Goal: Register for event/course: Register for event/course

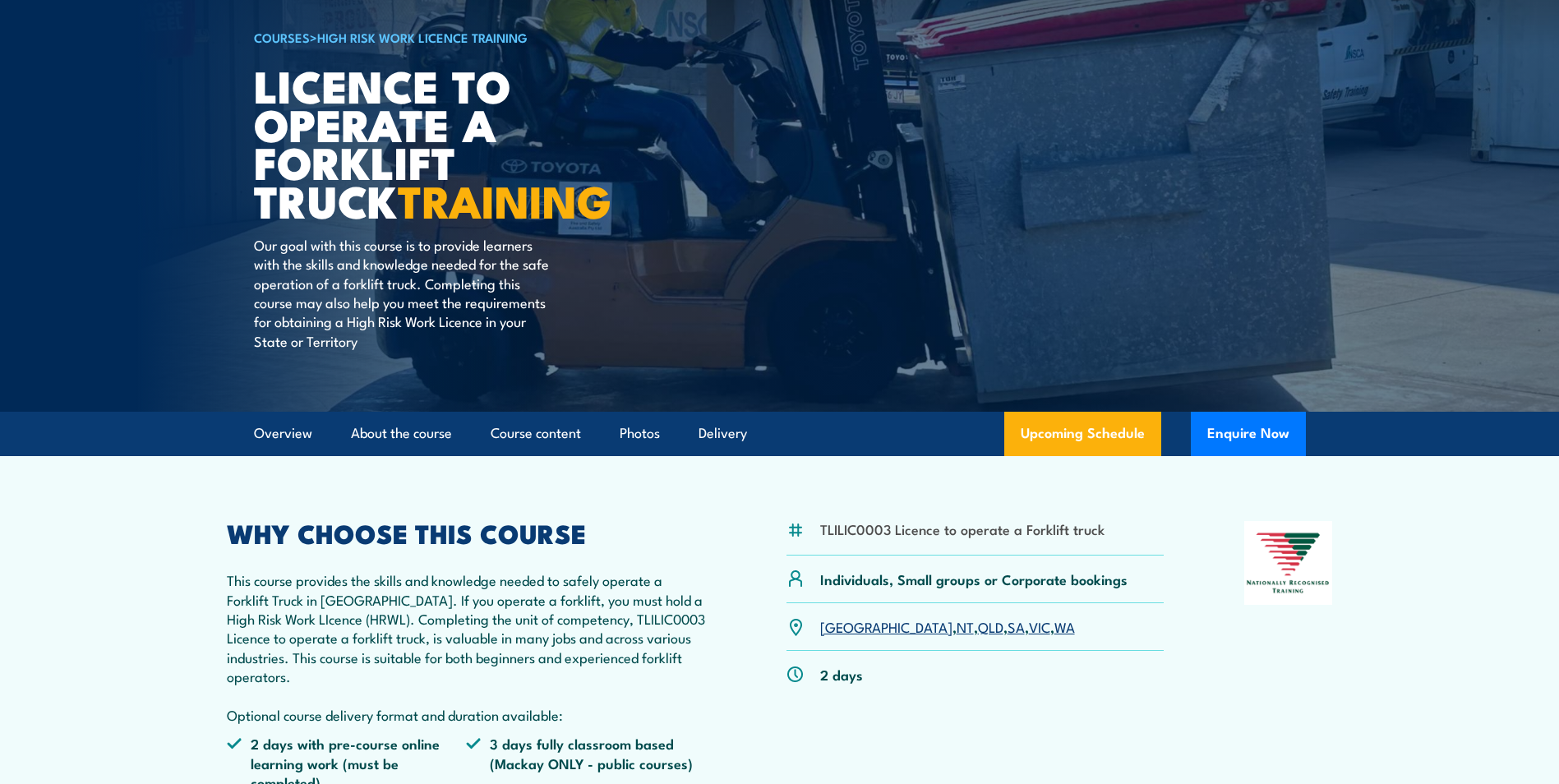
scroll to position [247, 0]
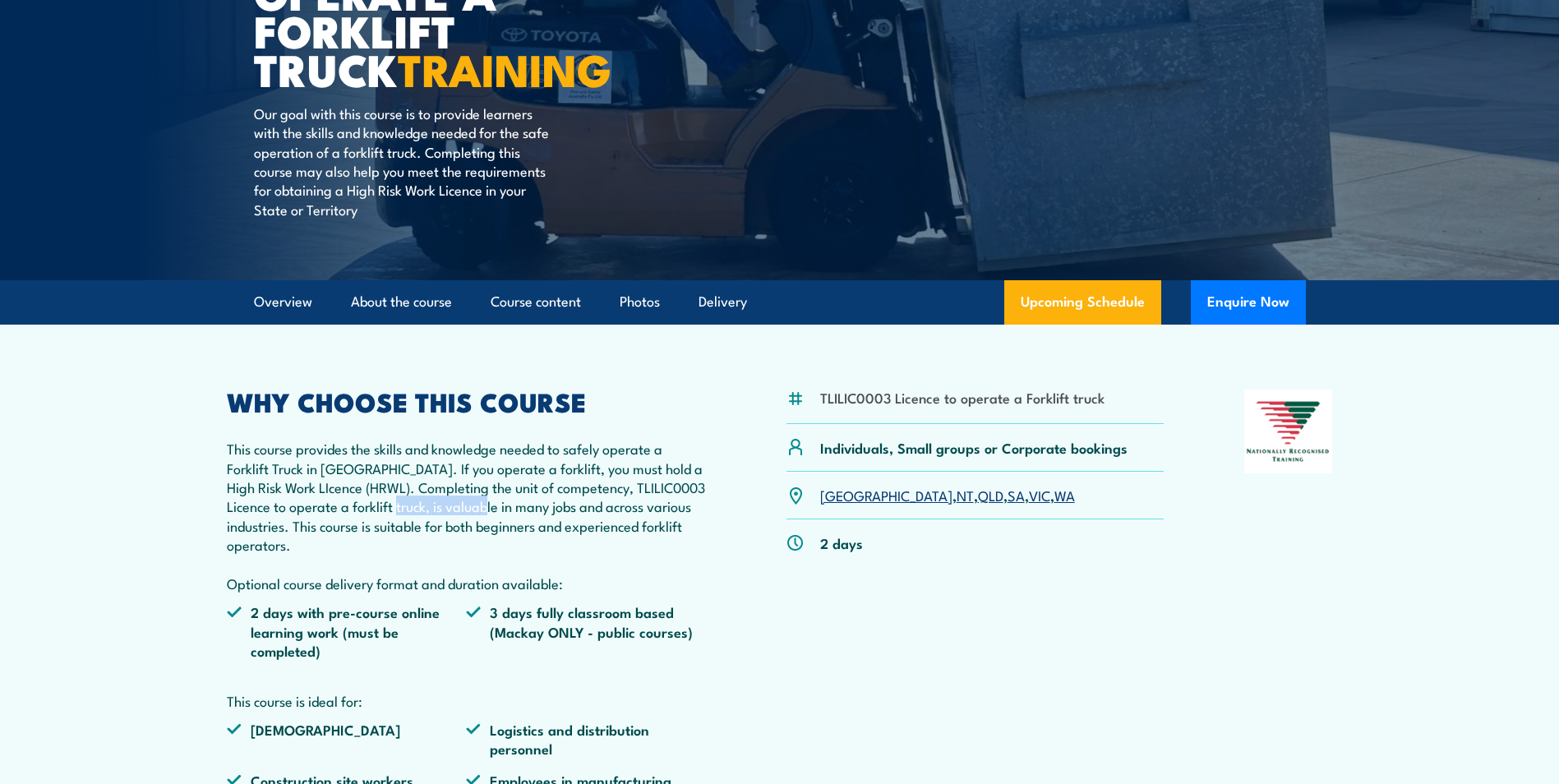
drag, startPoint x: 389, startPoint y: 507, endPoint x: 509, endPoint y: 505, distance: 120.0
click at [509, 505] on p "This course provides the skills and knowledge needed to safely operate a Forkli…" at bounding box center [467, 515] width 480 height 154
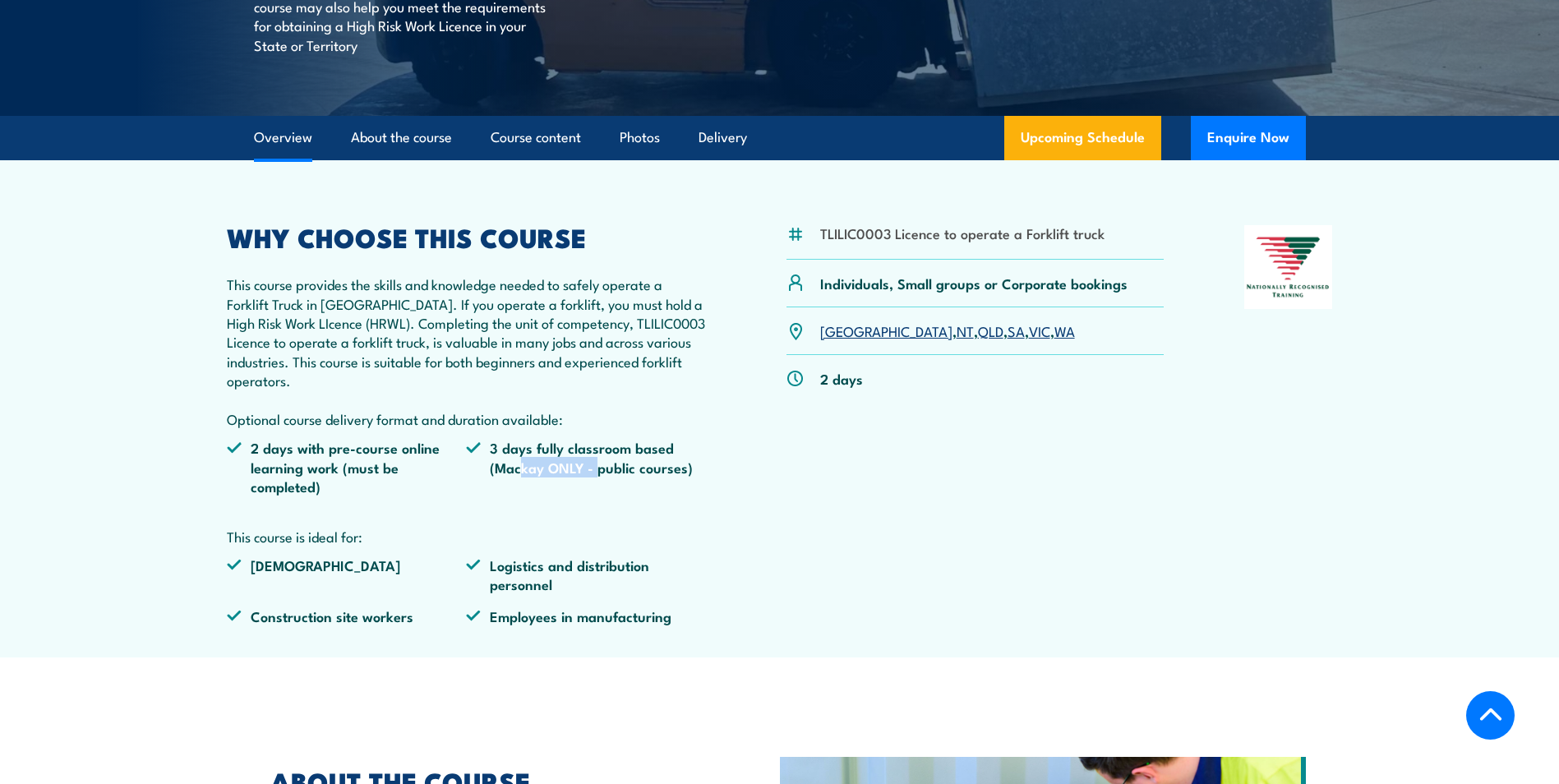
drag, startPoint x: 523, startPoint y: 470, endPoint x: 599, endPoint y: 470, distance: 76.0
click at [599, 470] on li "3 days fully classroom based (Mackay ONLY - public courses)" at bounding box center [586, 466] width 240 height 58
click at [1029, 330] on link "VIC" at bounding box center [1040, 330] width 21 height 20
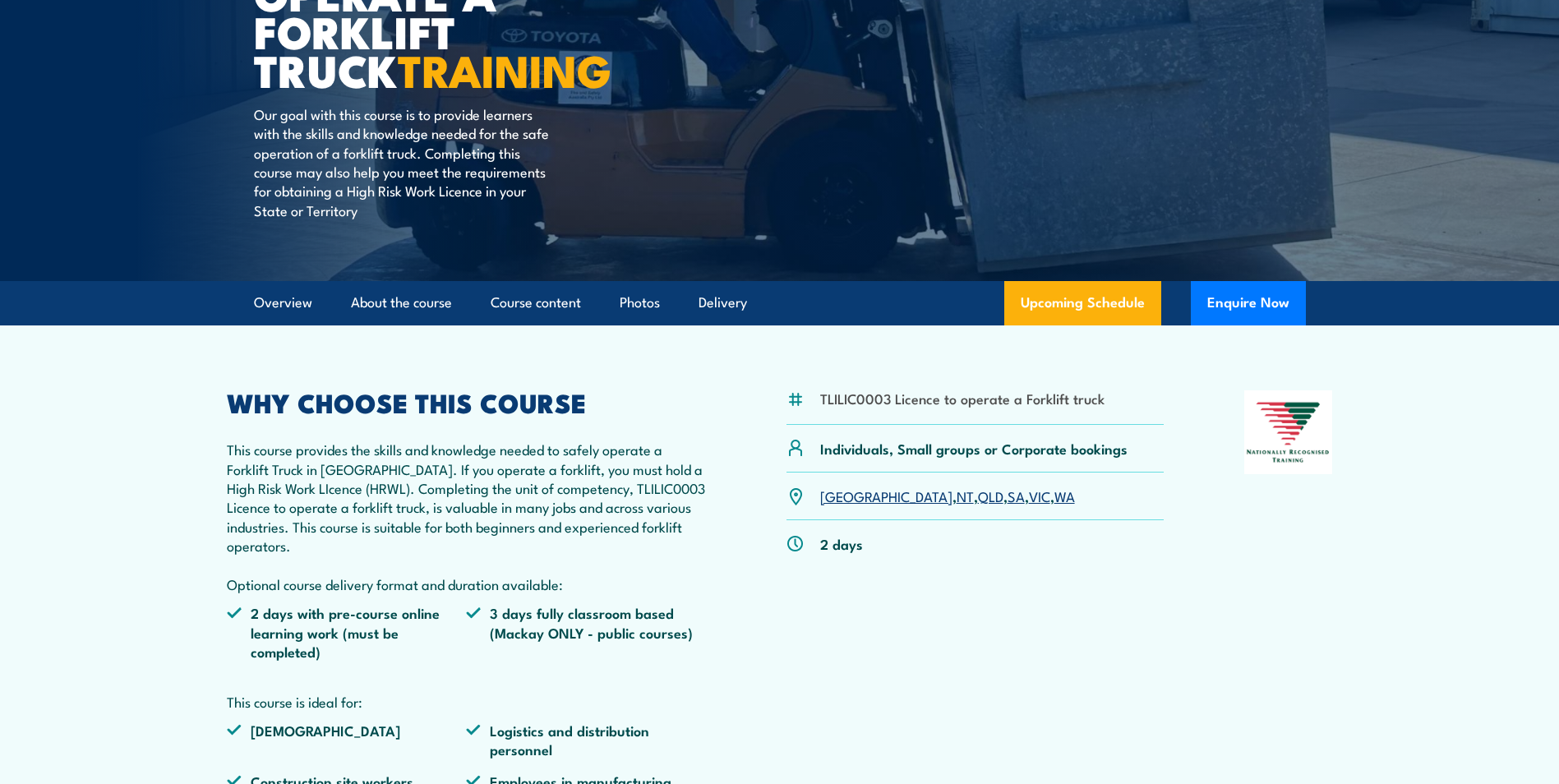
scroll to position [228, 0]
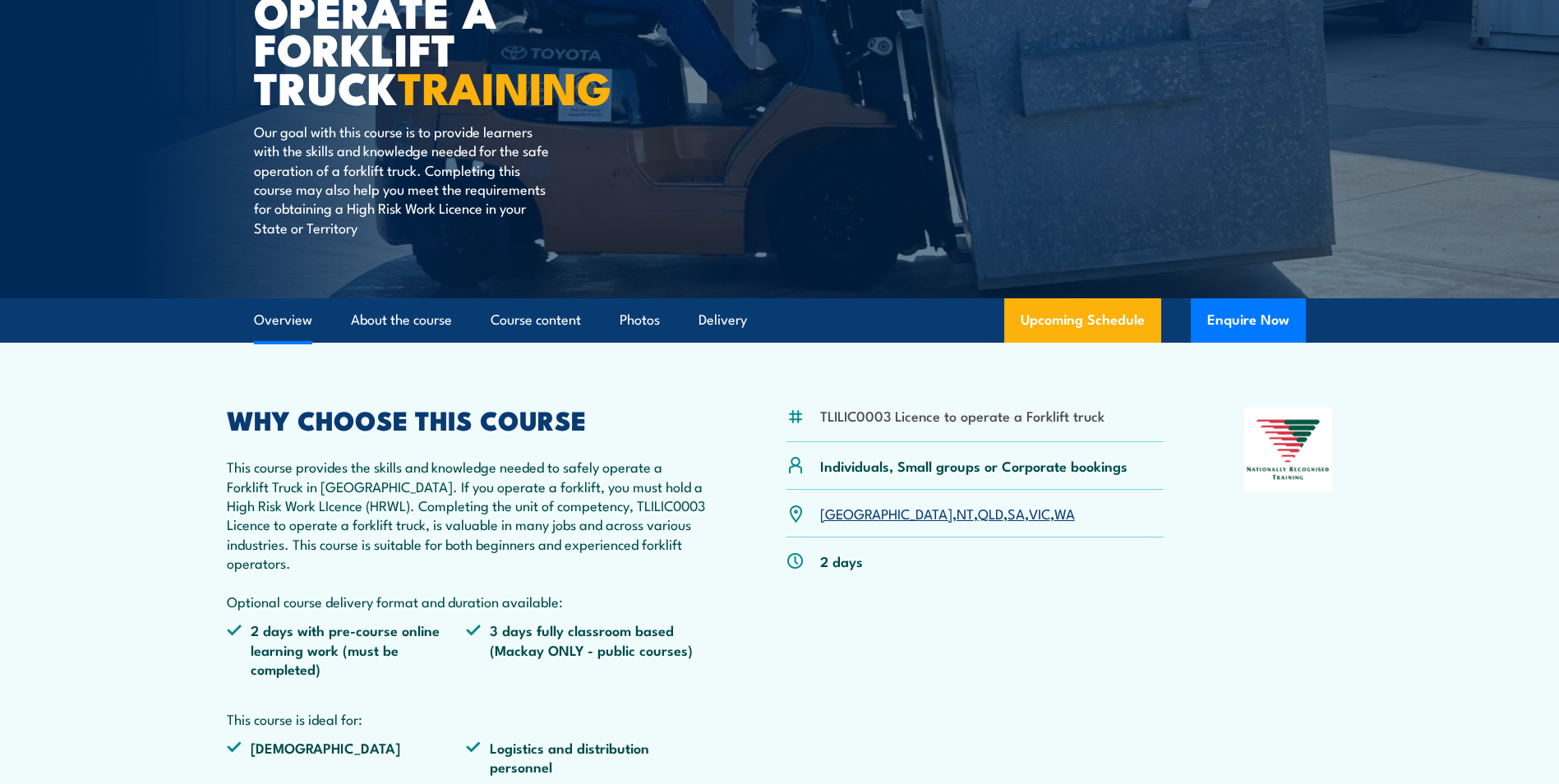
click at [288, 316] on link "Overview" at bounding box center [283, 320] width 59 height 43
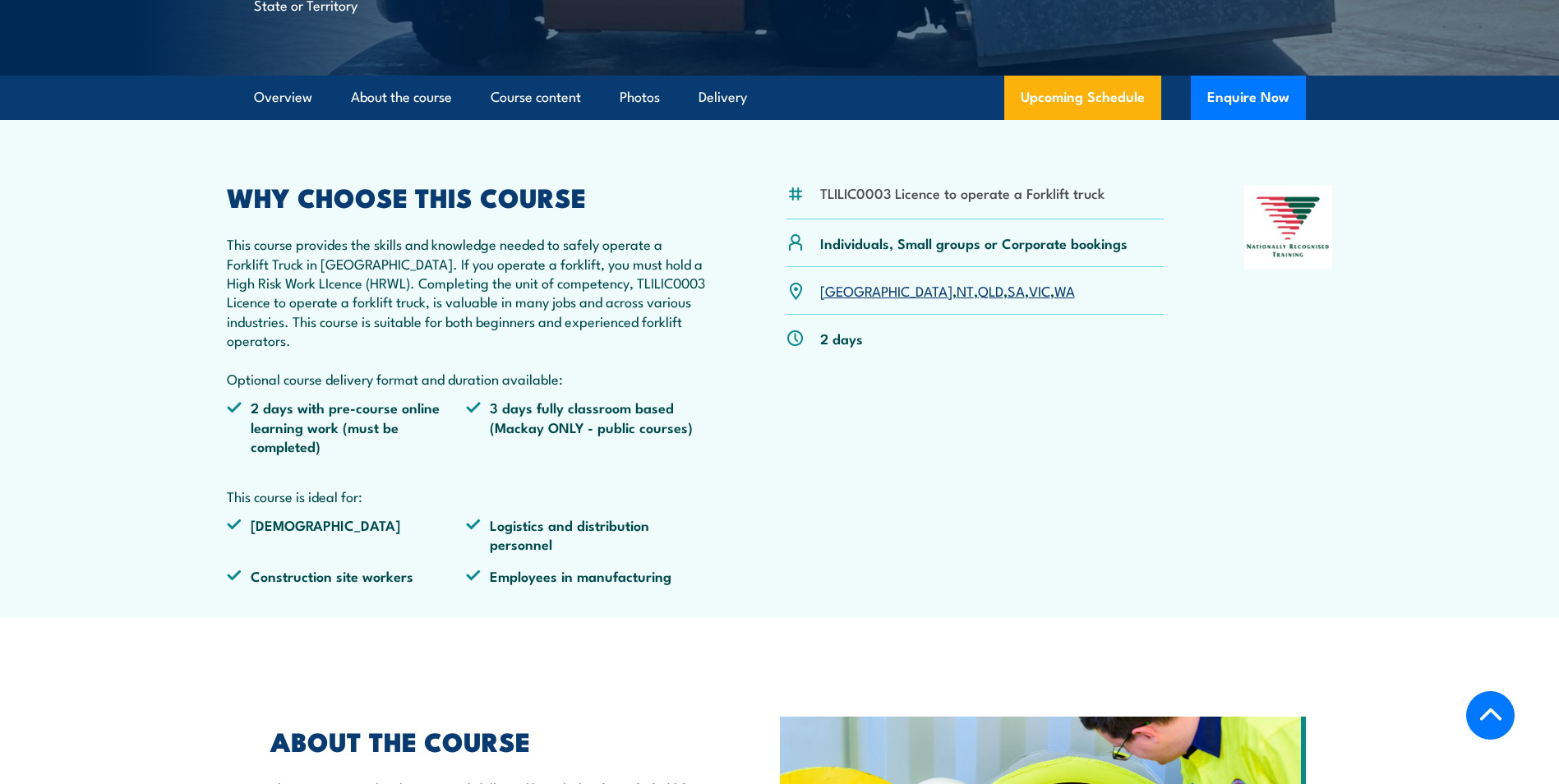
scroll to position [469, 0]
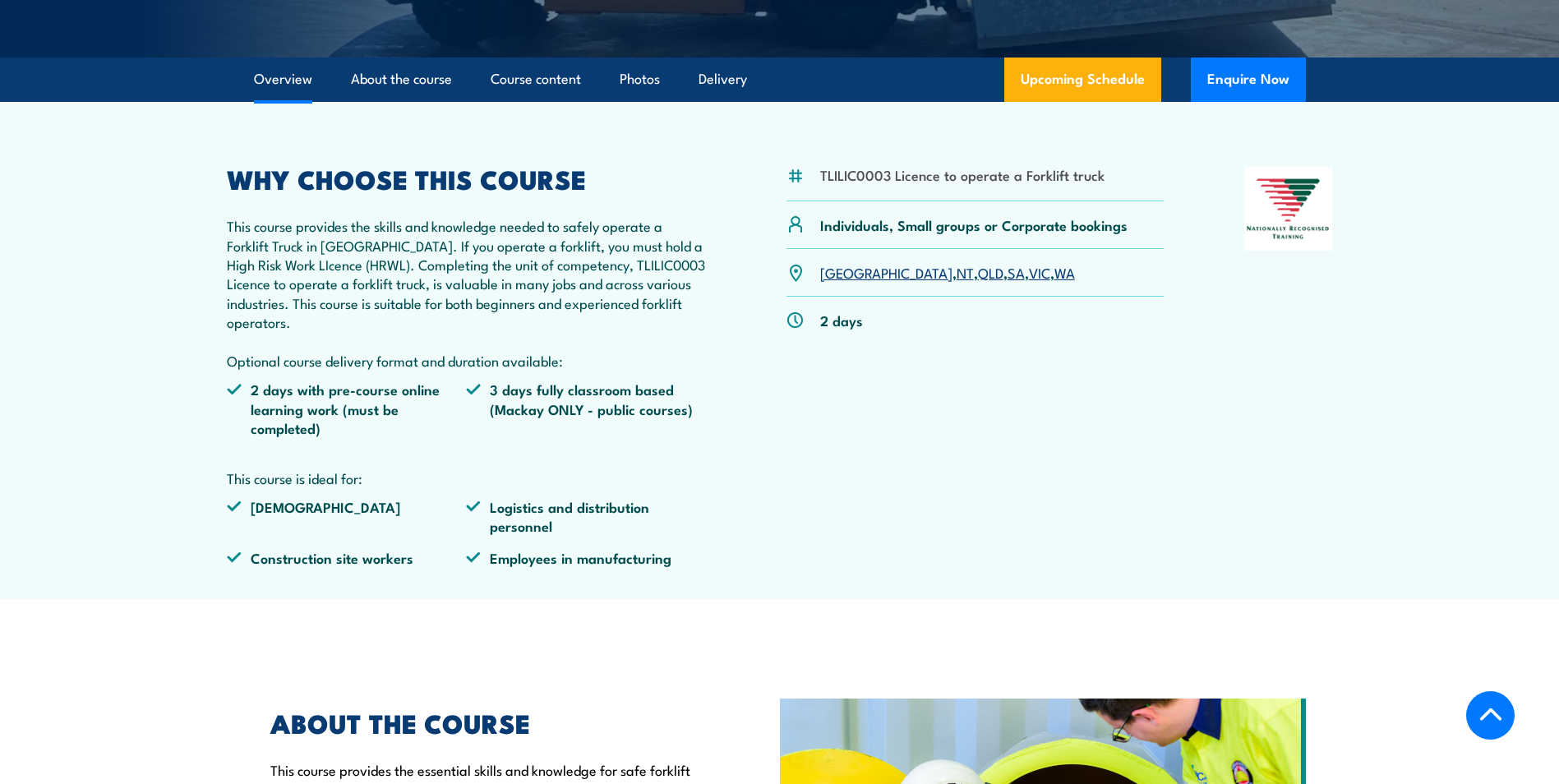
click at [274, 73] on link "Overview" at bounding box center [283, 79] width 59 height 43
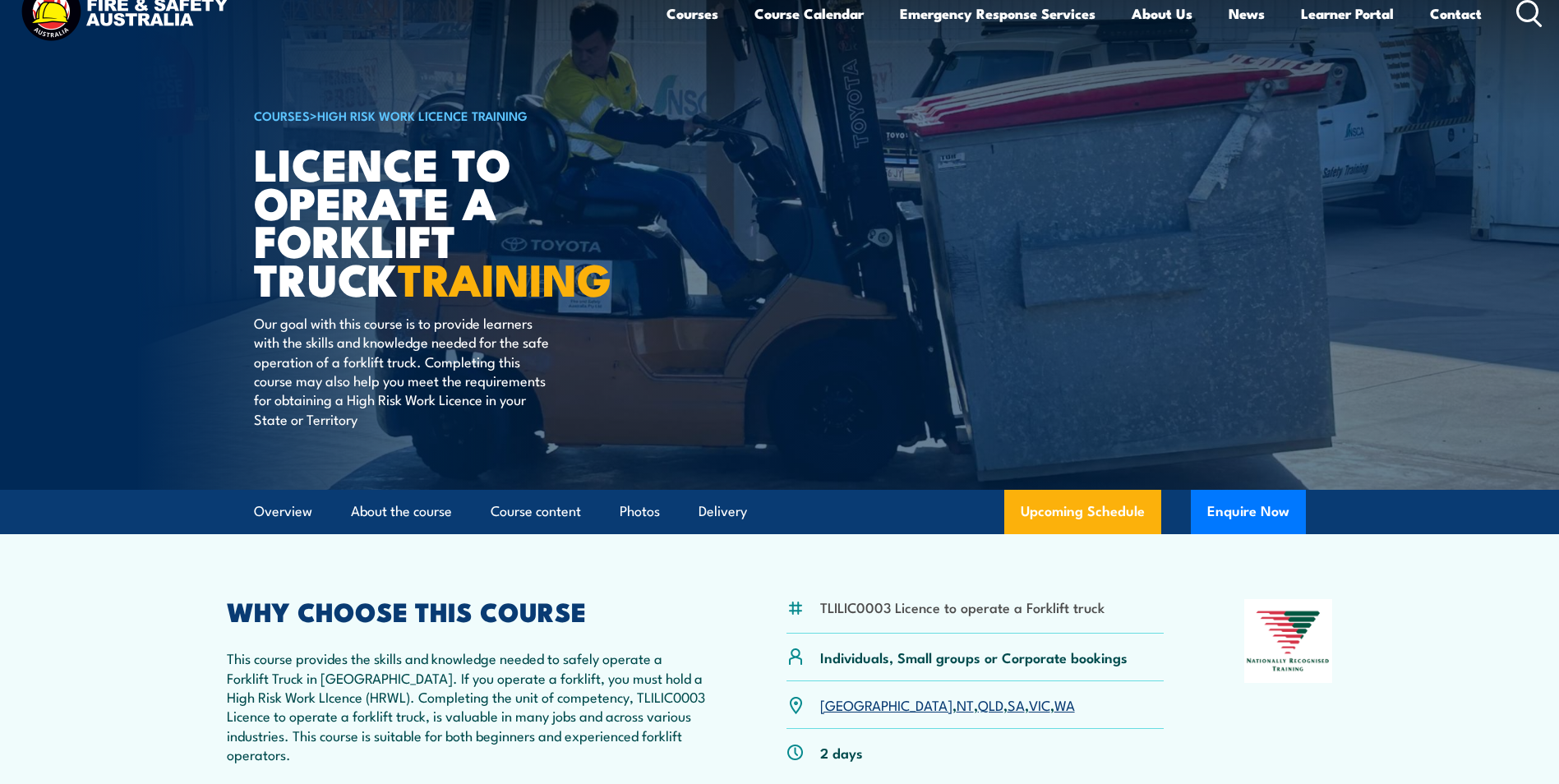
scroll to position [0, 0]
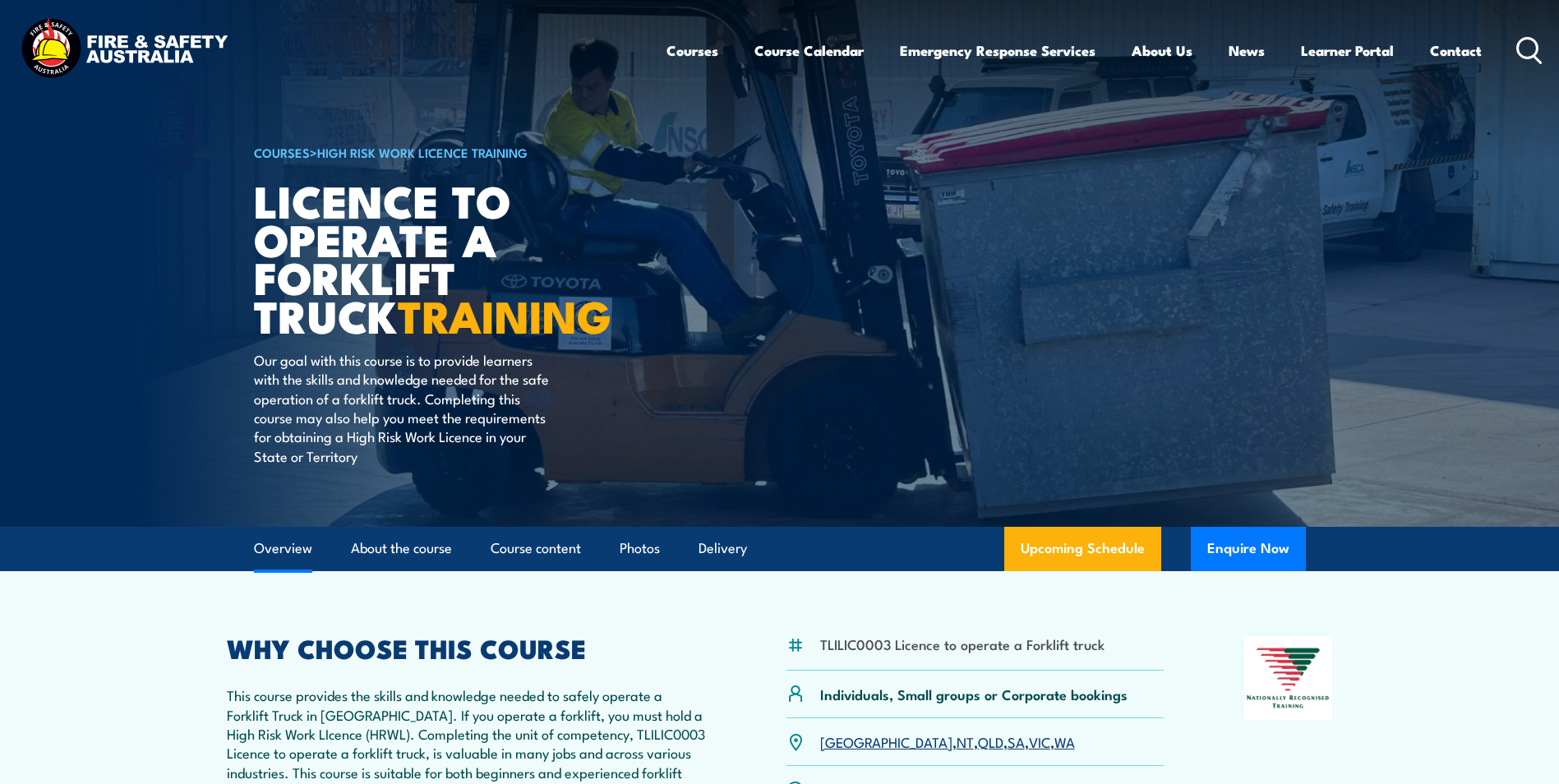
click at [285, 547] on link "Overview" at bounding box center [283, 548] width 59 height 43
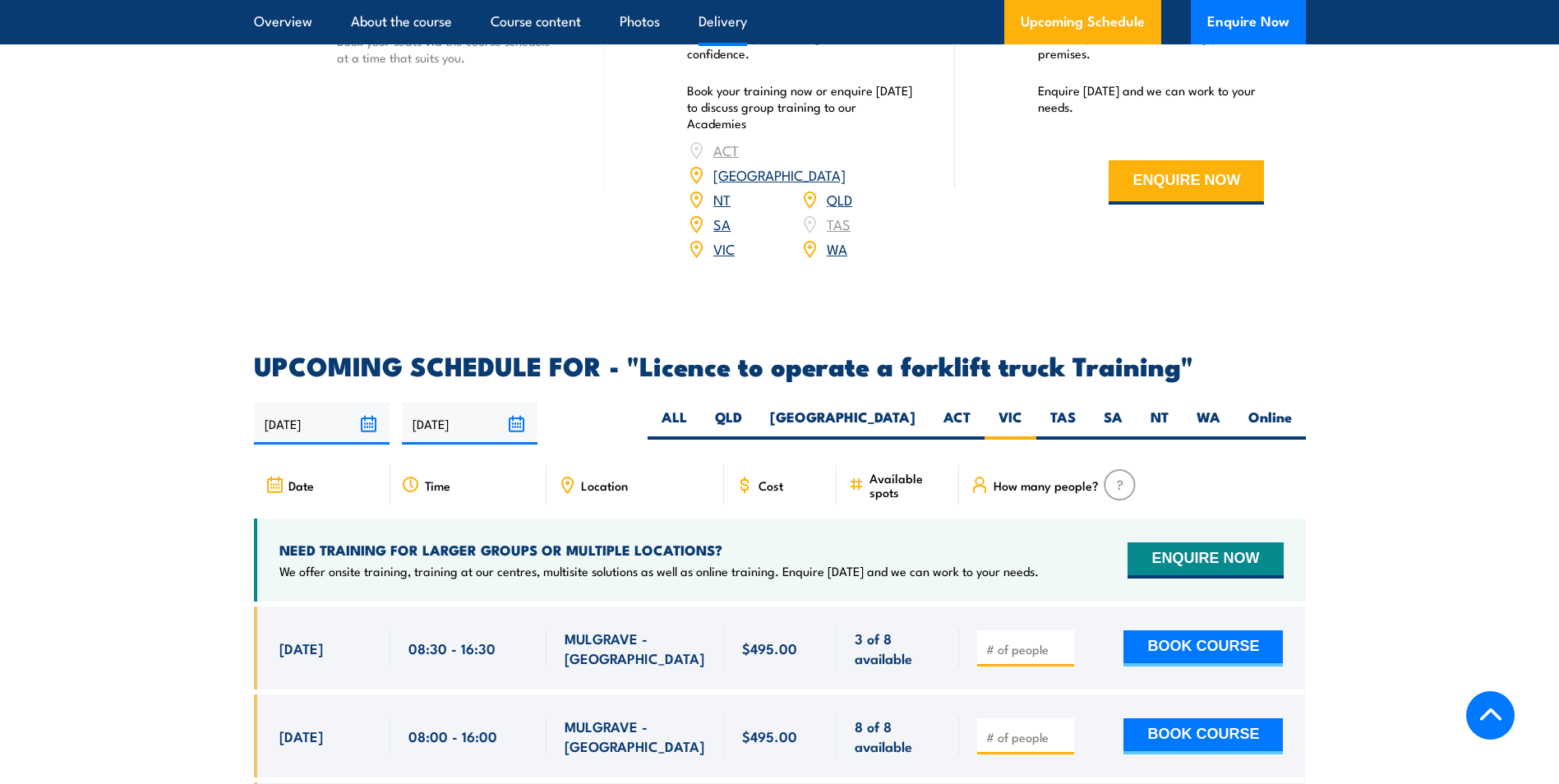
scroll to position [2523, 0]
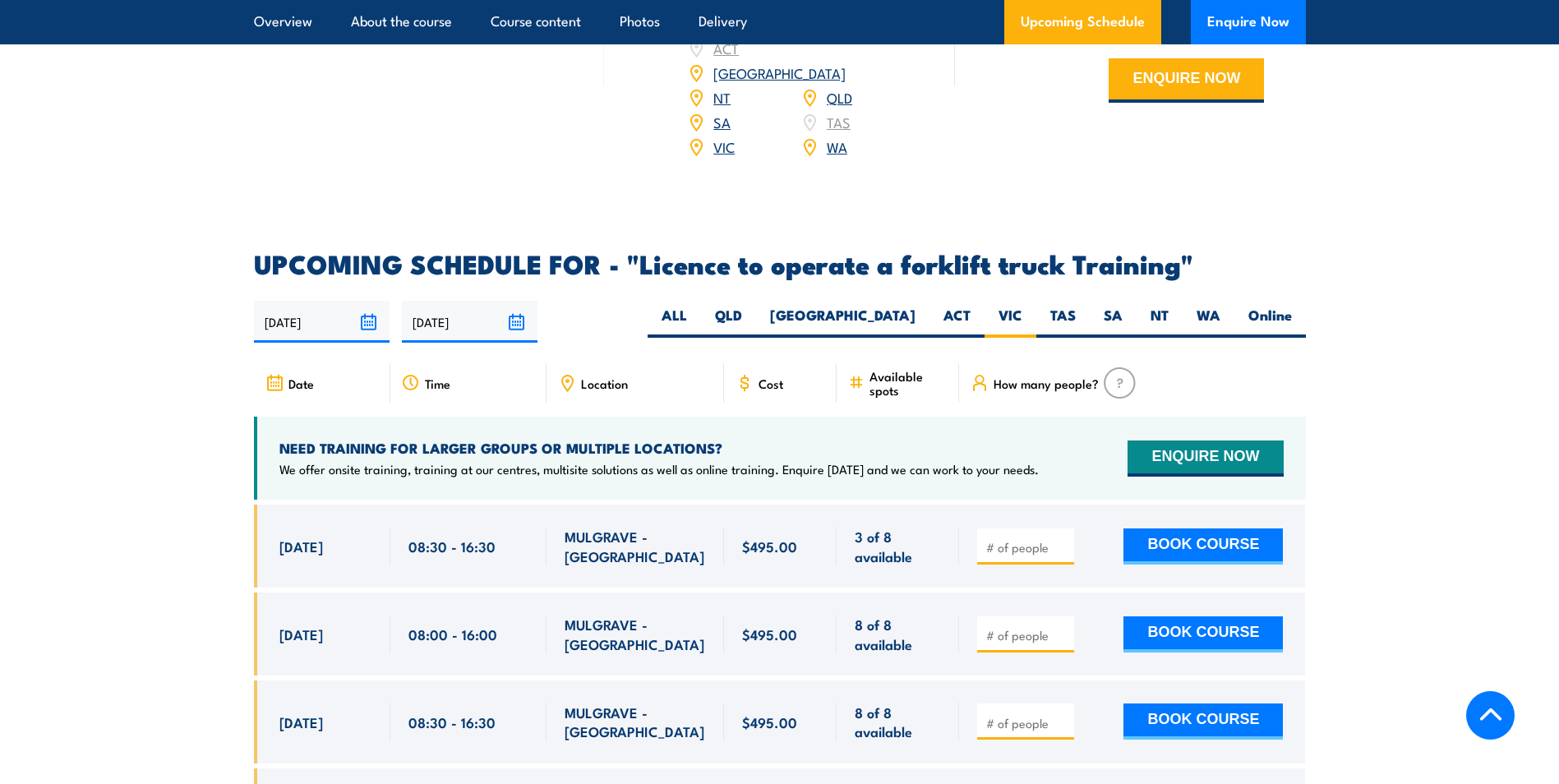
click at [604, 376] on span "Location" at bounding box center [604, 383] width 47 height 14
drag, startPoint x: 597, startPoint y: 358, endPoint x: 620, endPoint y: 366, distance: 24.4
click at [620, 376] on span "Location" at bounding box center [604, 383] width 47 height 14
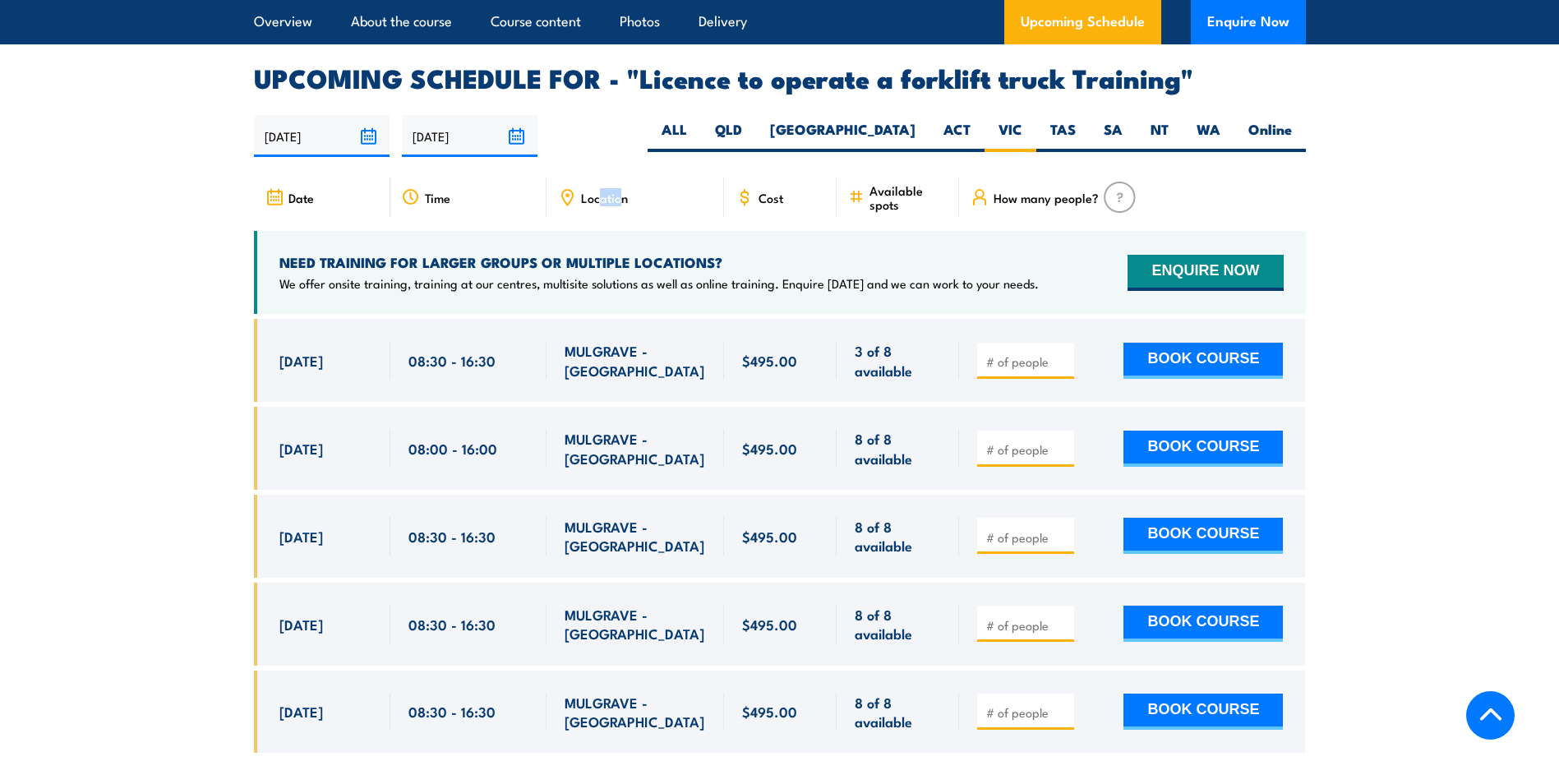
scroll to position [2769, 0]
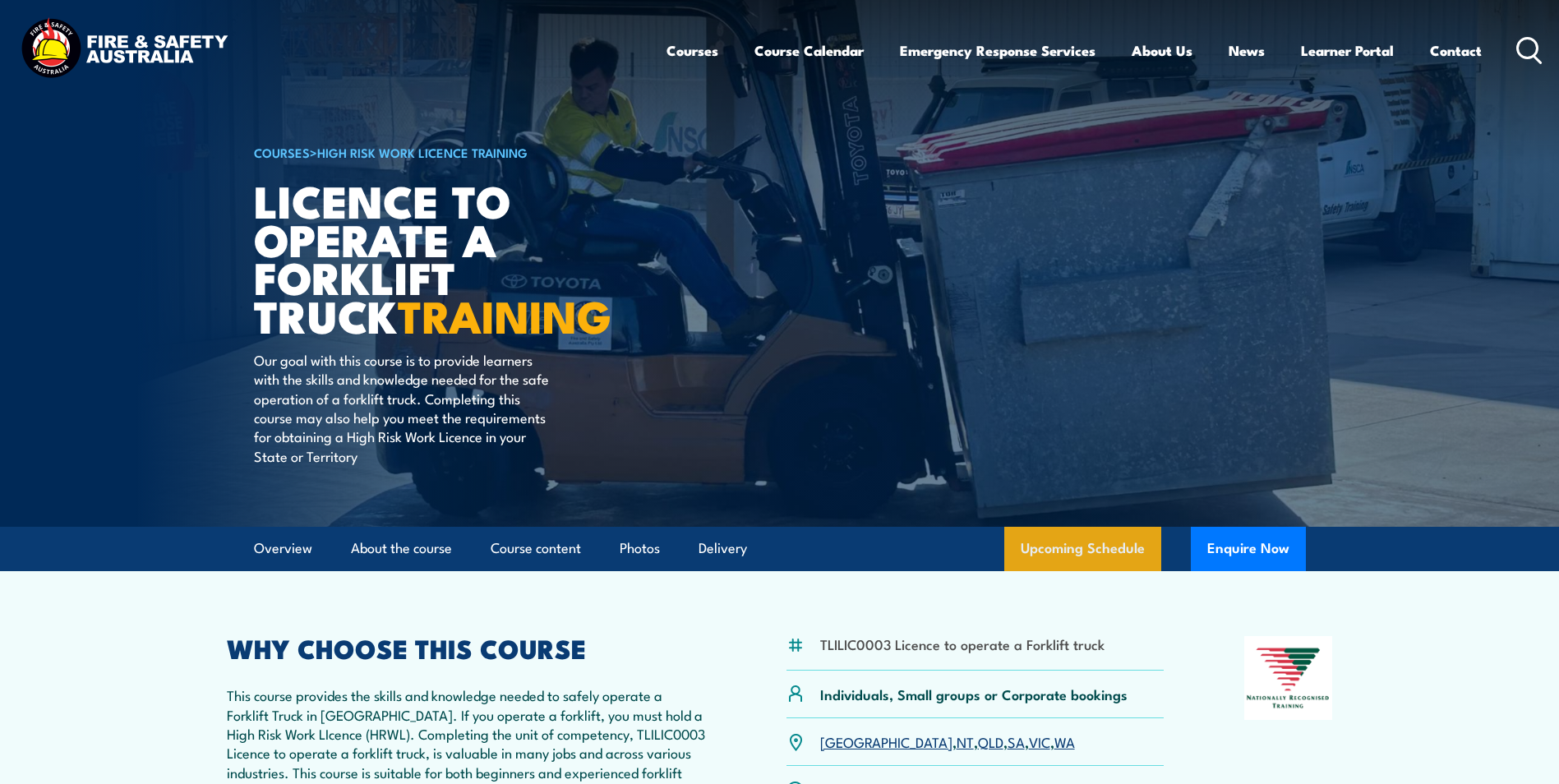
click at [1054, 544] on link "Upcoming Schedule" at bounding box center [1083, 549] width 157 height 44
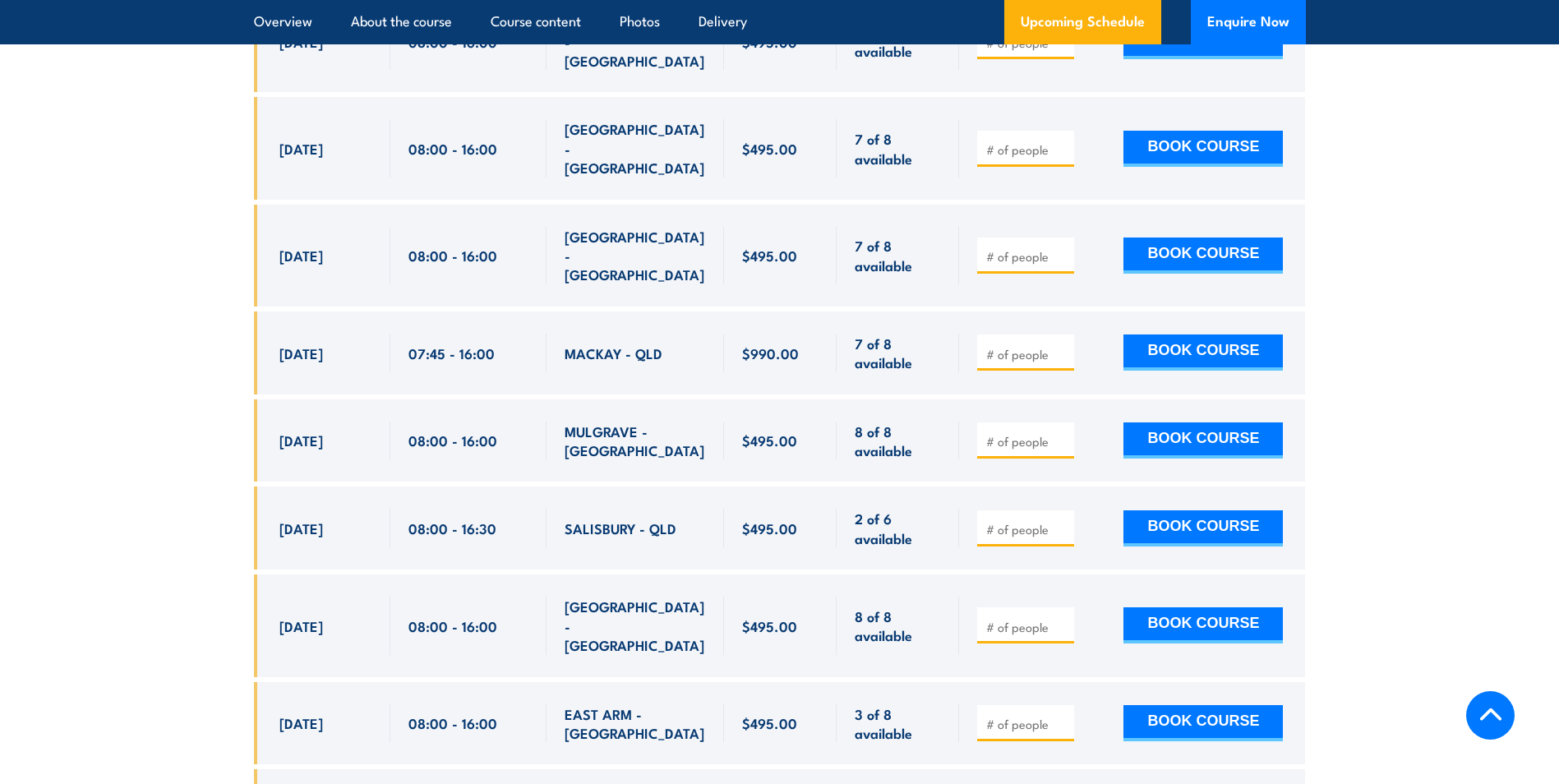
scroll to position [3160, 0]
